Goal: Navigation & Orientation: Understand site structure

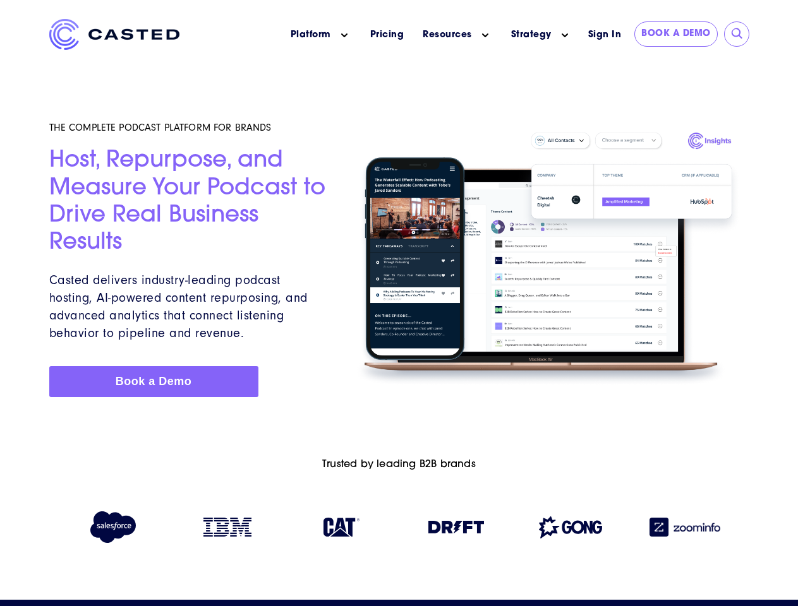
click at [344, 35] on icon "Main menu" at bounding box center [344, 35] width 6 height 6
click at [485, 35] on icon "Main menu" at bounding box center [485, 35] width 6 height 6
click at [530, 35] on link "Strategy" at bounding box center [531, 34] width 40 height 13
click at [565, 35] on icon "Main menu" at bounding box center [564, 35] width 6 height 6
click at [737, 34] on input "submit" at bounding box center [737, 34] width 13 height 13
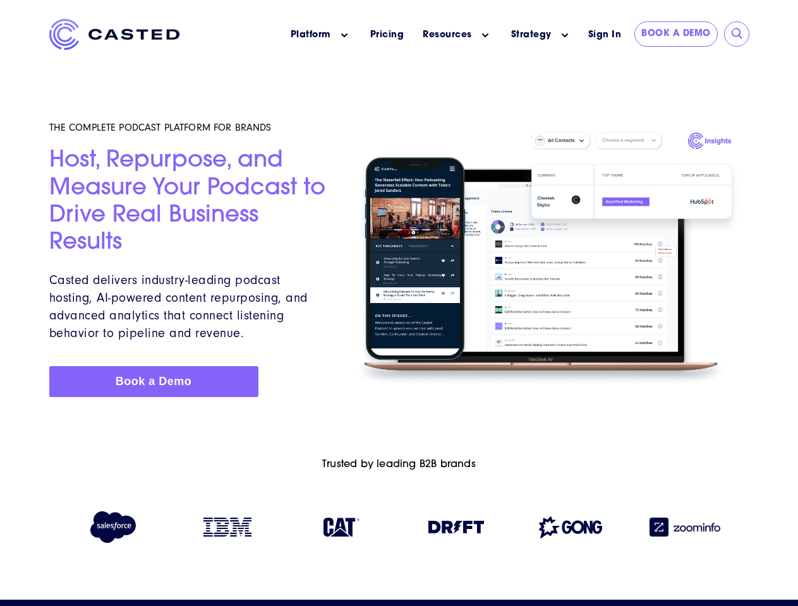
click at [456, 530] on img at bounding box center [456, 527] width 56 height 13
click at [570, 530] on img at bounding box center [570, 528] width 63 height 22
click at [685, 530] on img at bounding box center [684, 527] width 71 height 19
